Goal: Check status

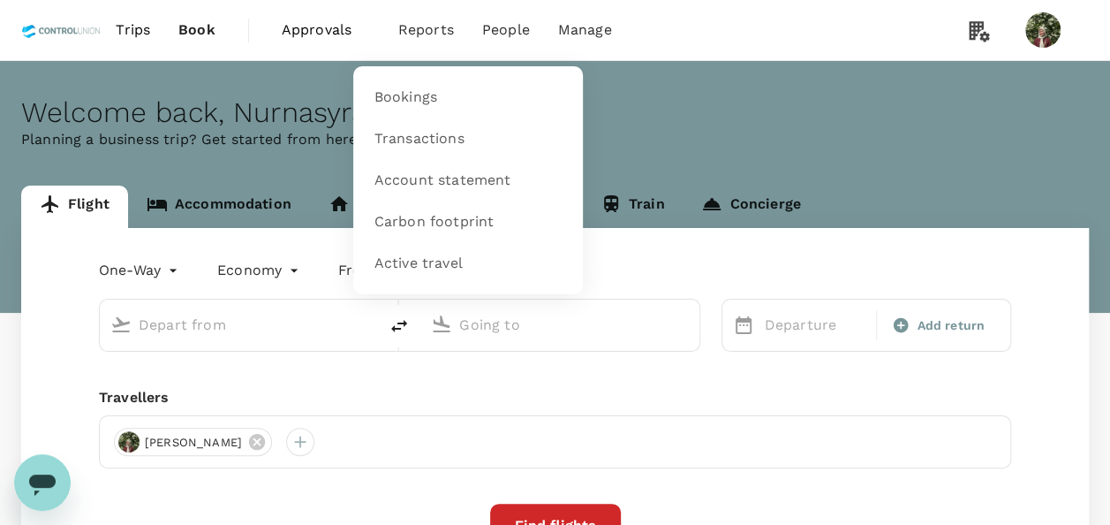
click at [438, 27] on span "Reports" at bounding box center [426, 29] width 56 height 21
click at [424, 100] on span "Bookings" at bounding box center [406, 97] width 63 height 20
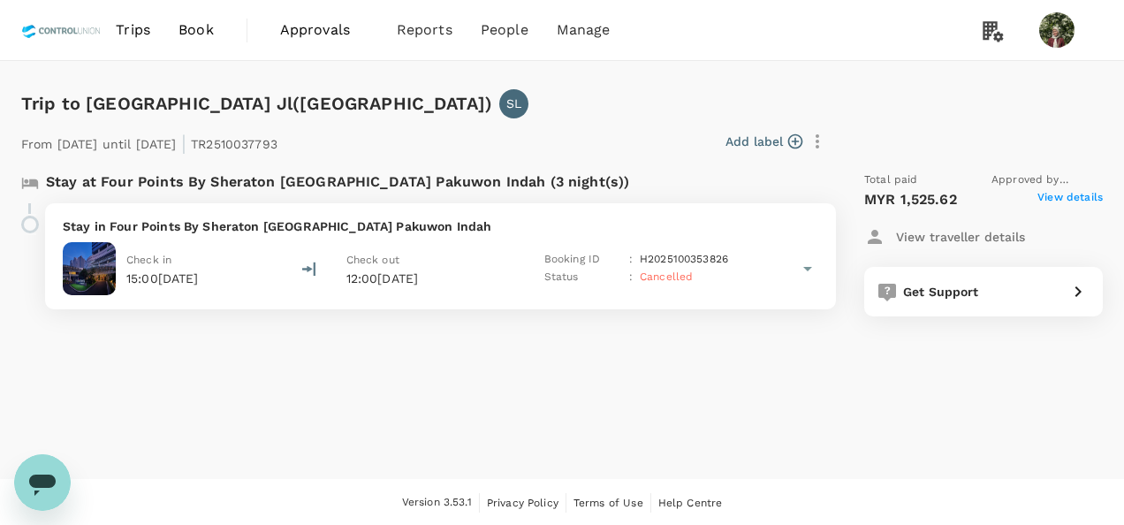
click at [974, 125] on div "From [DATE] until [DATE] | TR2510037793 Add label" at bounding box center [561, 137] width 1081 height 39
click at [1078, 191] on span "View details" at bounding box center [1069, 199] width 65 height 21
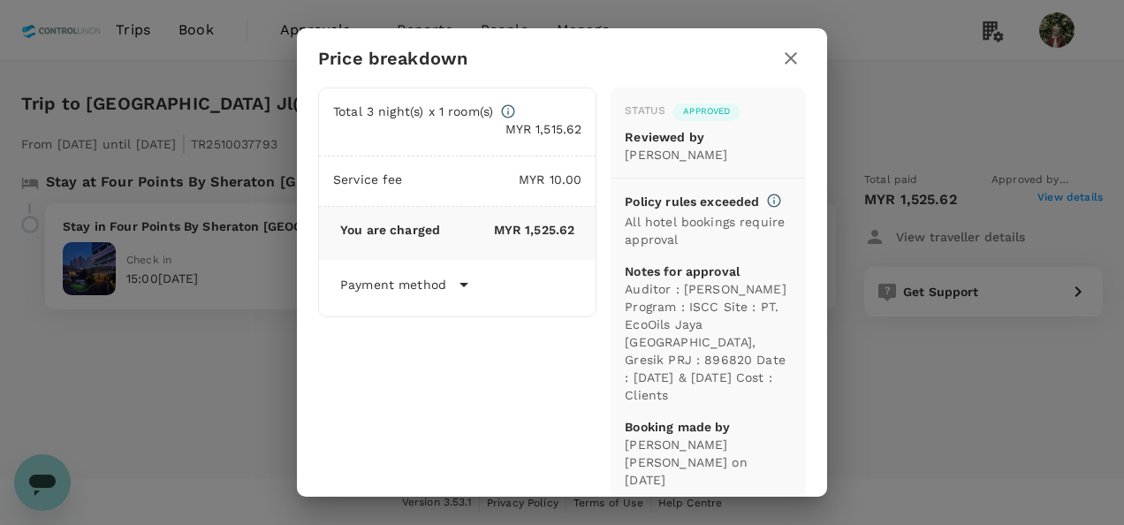
drag, startPoint x: 792, startPoint y: 60, endPoint x: 657, endPoint y: 83, distance: 137.1
click at [788, 60] on icon "button" at bounding box center [790, 58] width 12 height 12
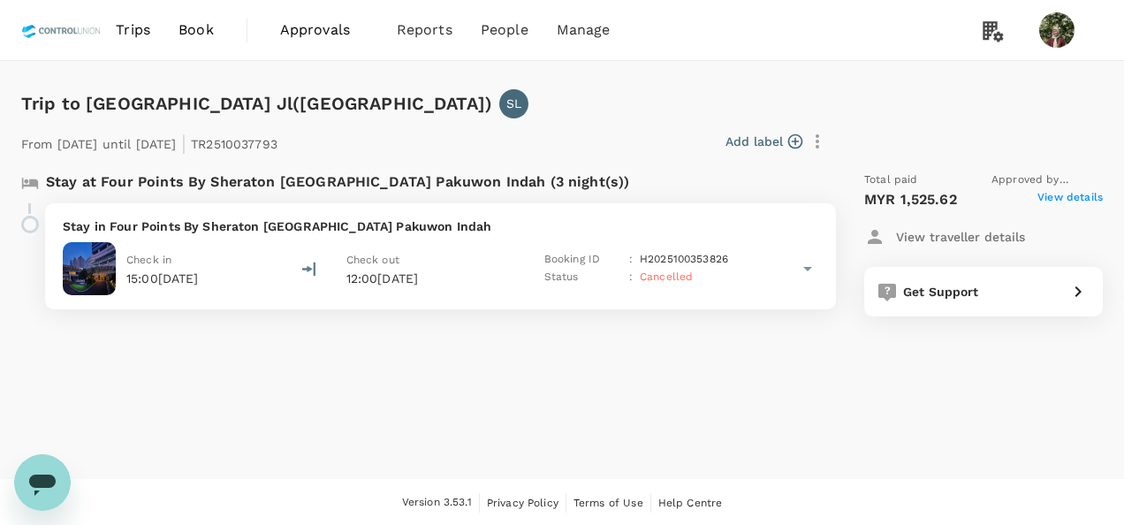
click at [889, 406] on div "Trip to Pakuwon Mall Jl(SURABAYA) SL From 07 Oct 2025 until 10 Oct 2025 | TR251…" at bounding box center [562, 270] width 1124 height 418
